Goal: Information Seeking & Learning: Learn about a topic

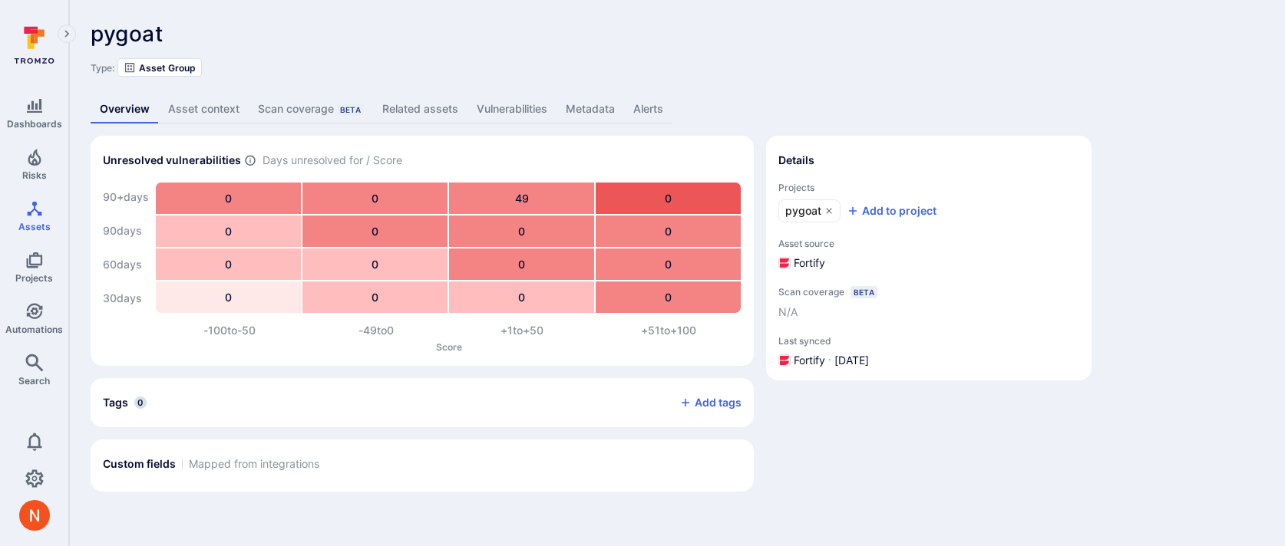
click at [589, 108] on link "Metadata" at bounding box center [590, 109] width 68 height 28
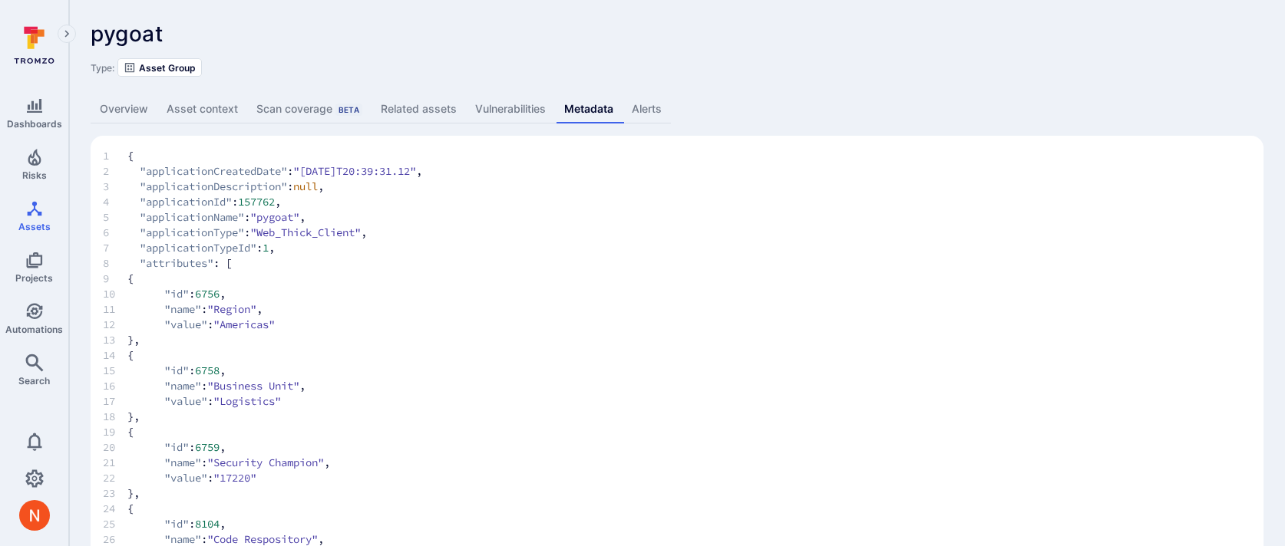
click at [130, 101] on link "Overview" at bounding box center [124, 109] width 67 height 28
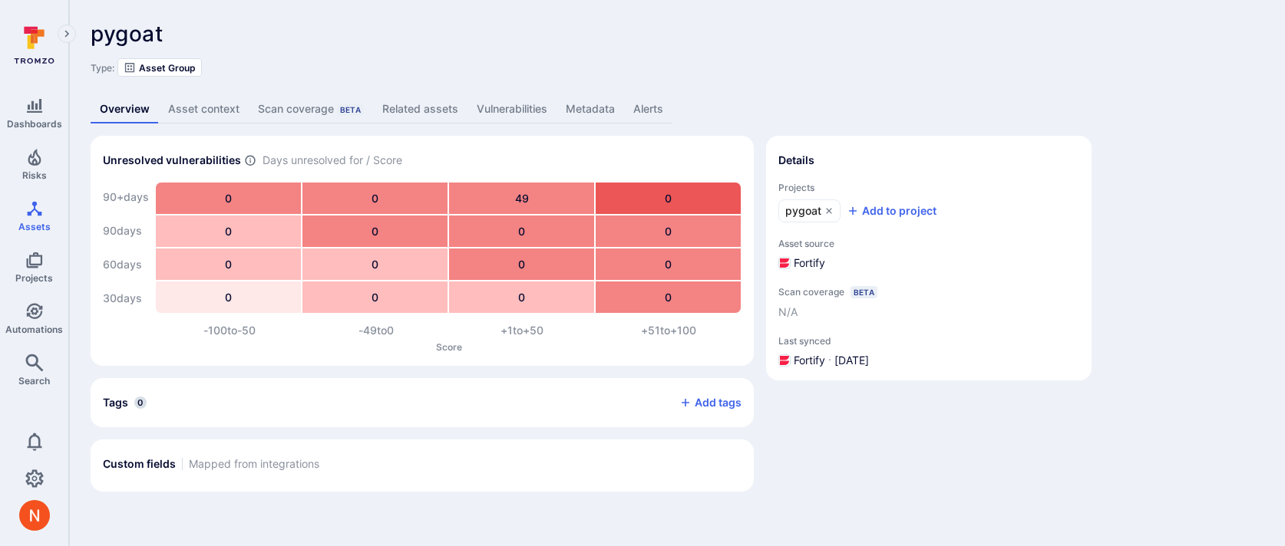
click at [490, 112] on link "Vulnerabilities" at bounding box center [511, 109] width 89 height 28
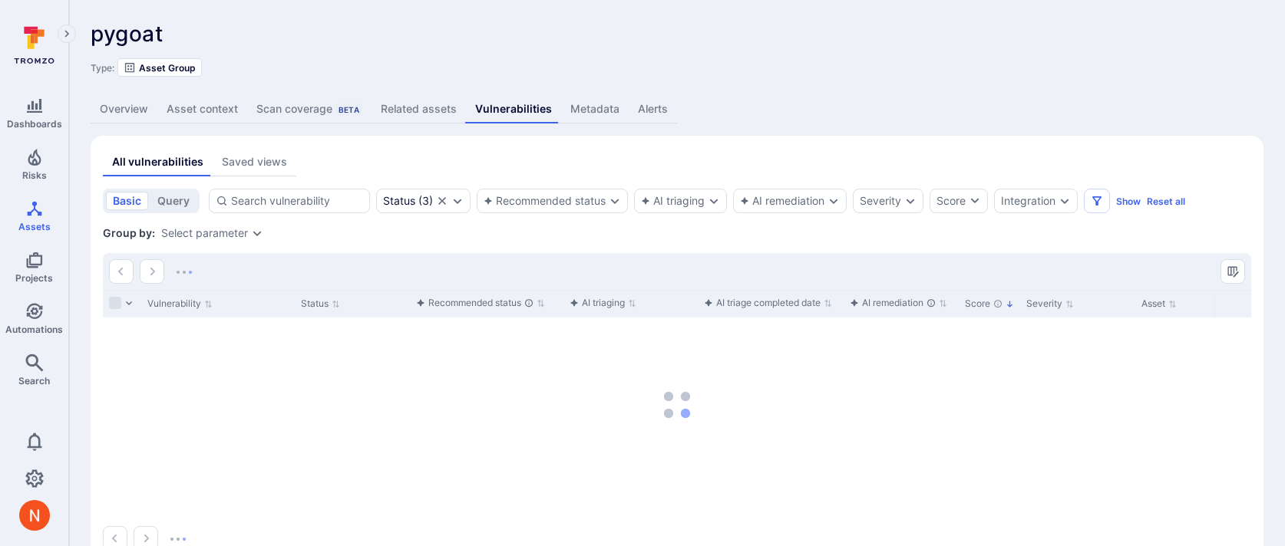
click at [588, 112] on link "Metadata" at bounding box center [595, 109] width 68 height 28
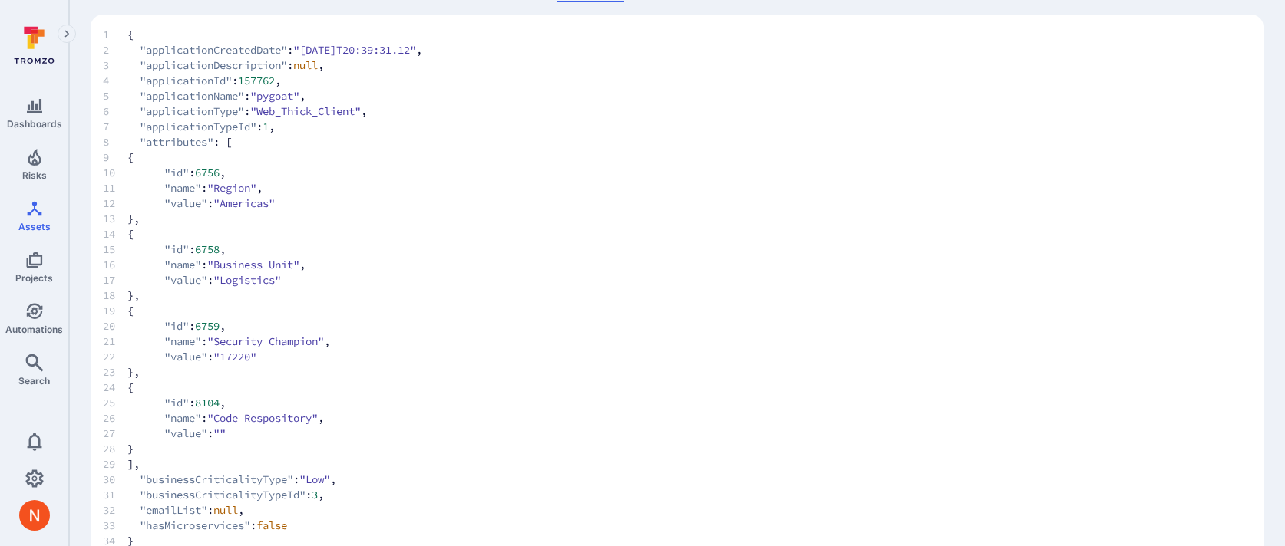
scroll to position [70, 0]
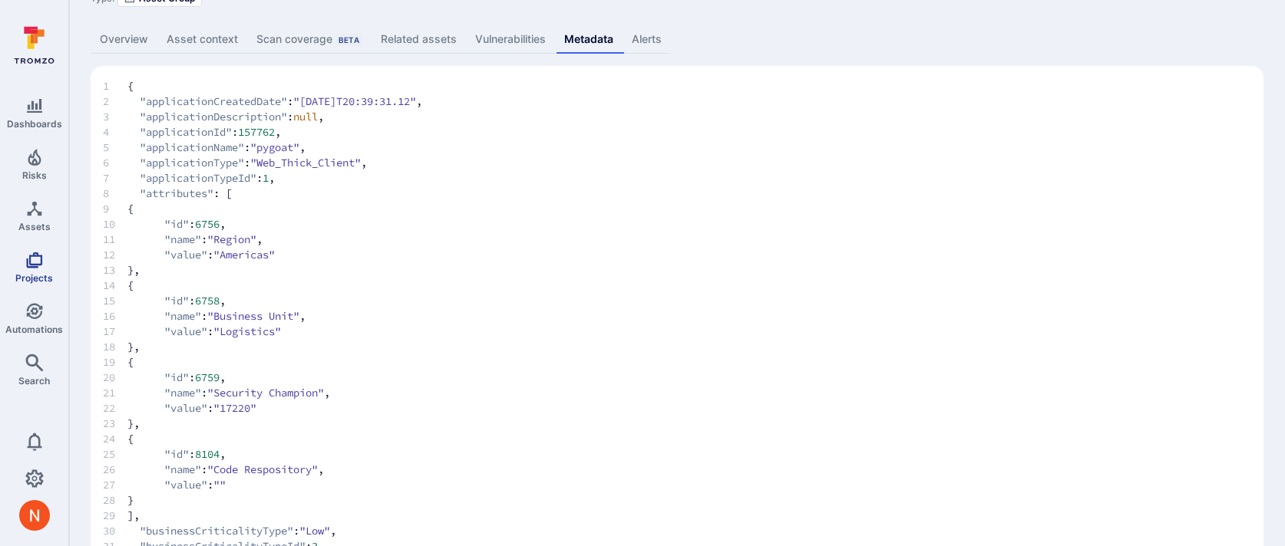
click at [31, 277] on span "Projects" at bounding box center [34, 278] width 38 height 12
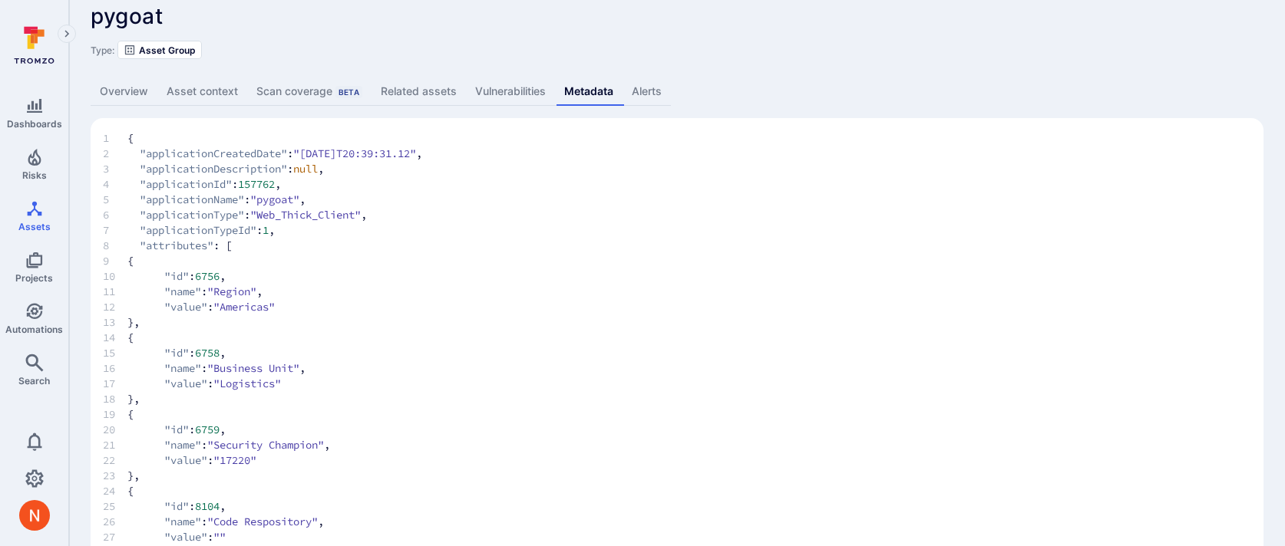
scroll to position [0, 0]
